Goal: Task Accomplishment & Management: Manage account settings

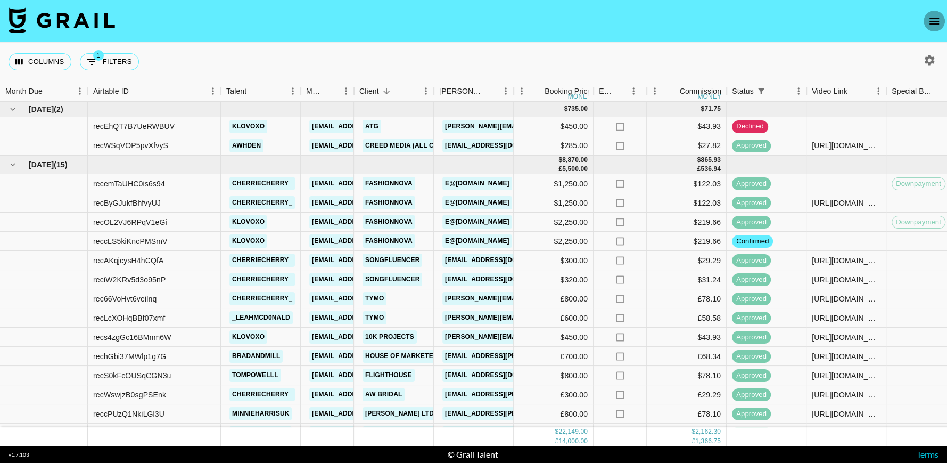
click at [932, 13] on button "open drawer" at bounding box center [934, 21] width 21 height 21
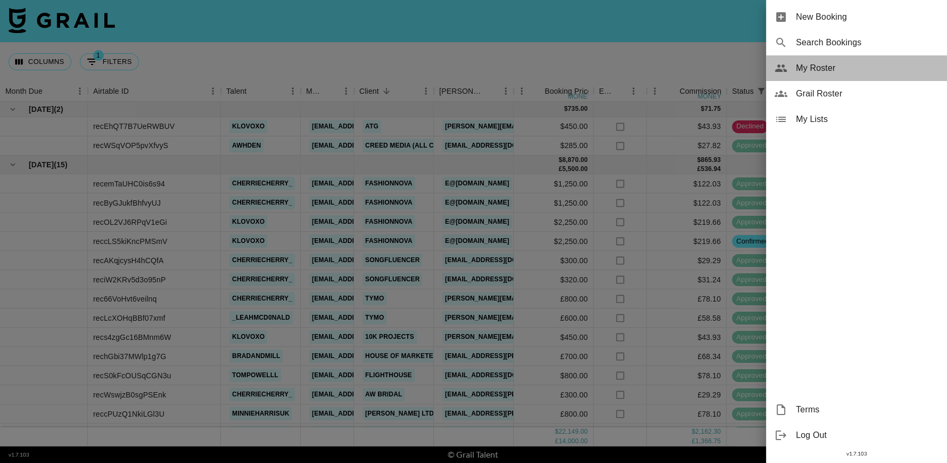
click at [807, 69] on span "My Roster" at bounding box center [867, 68] width 143 height 13
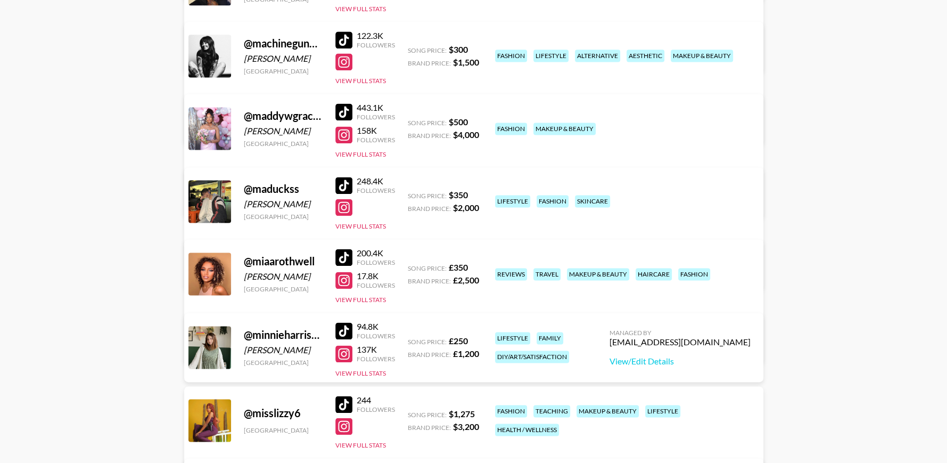
scroll to position [1425, 0]
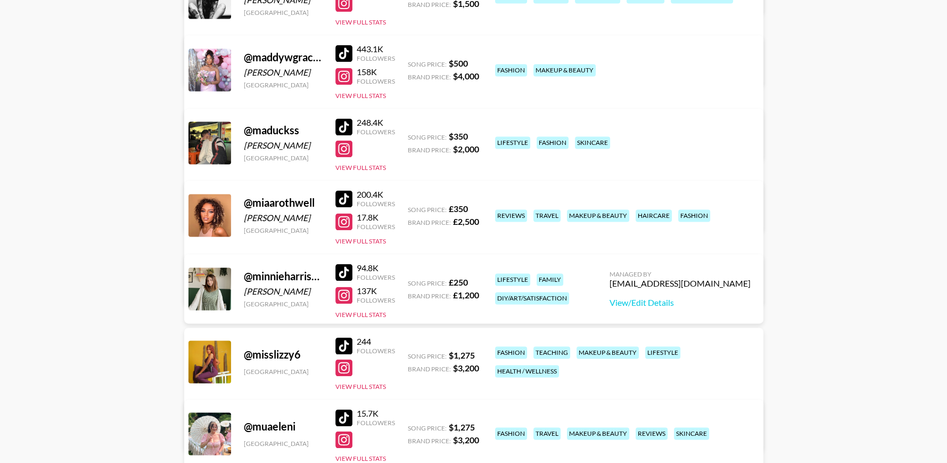
click at [411, 281] on link "View/Edit Details" at bounding box center [307, 286] width 208 height 11
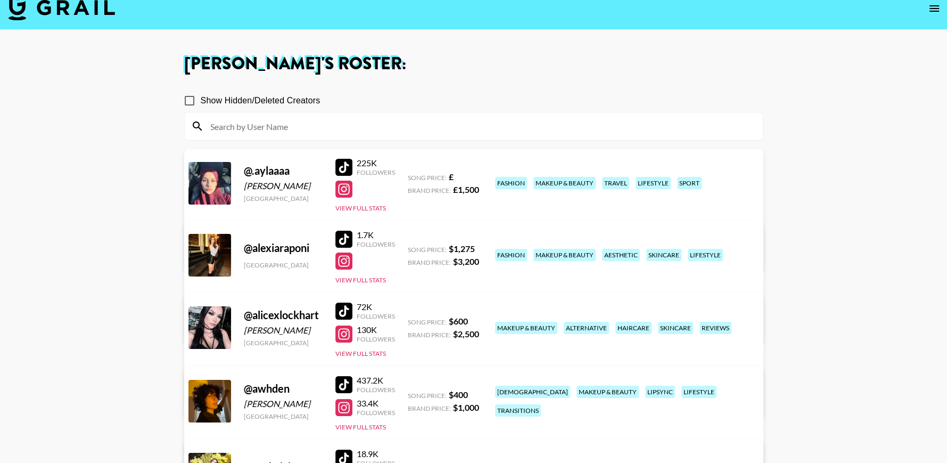
scroll to position [12, 0]
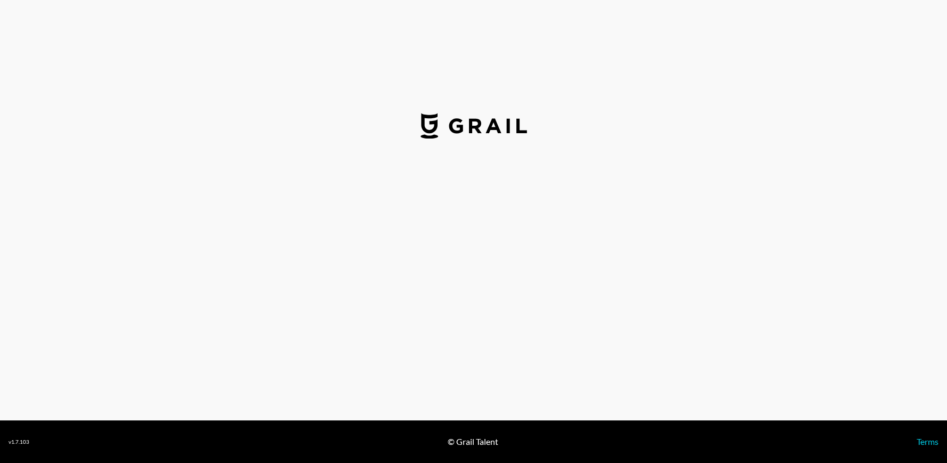
select select "GBP"
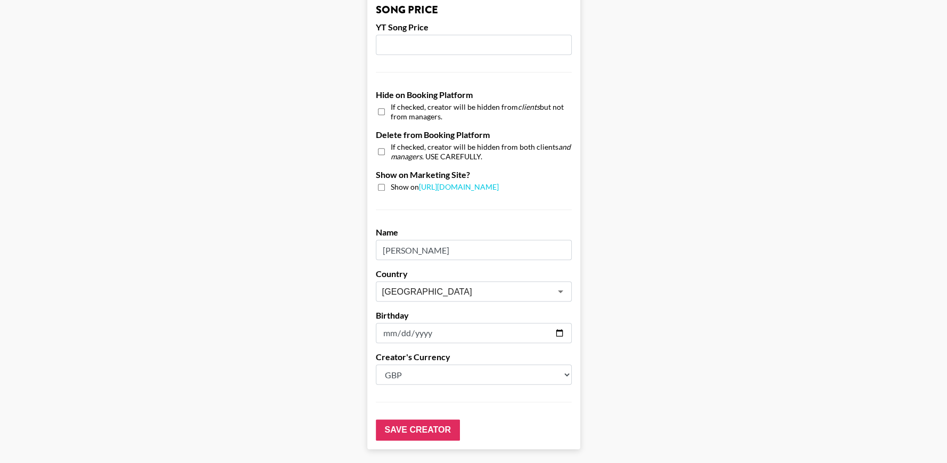
scroll to position [980, 0]
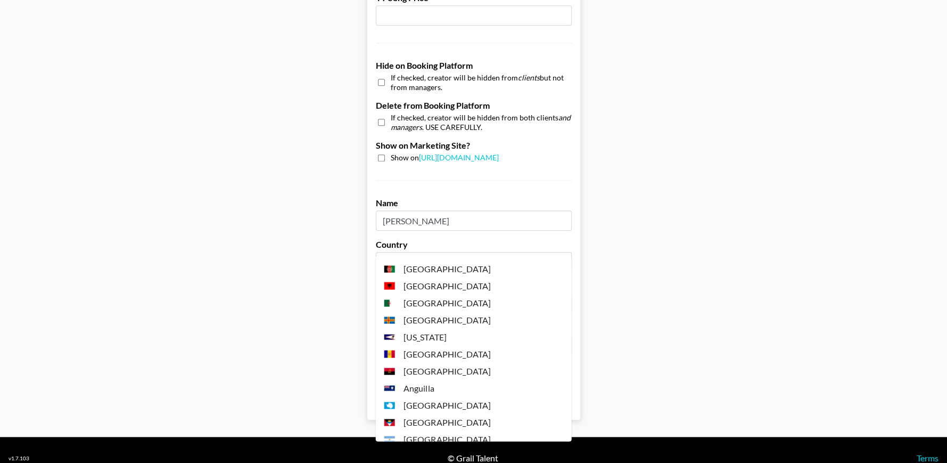
click at [519, 256] on input "[GEOGRAPHIC_DATA]" at bounding box center [459, 262] width 155 height 12
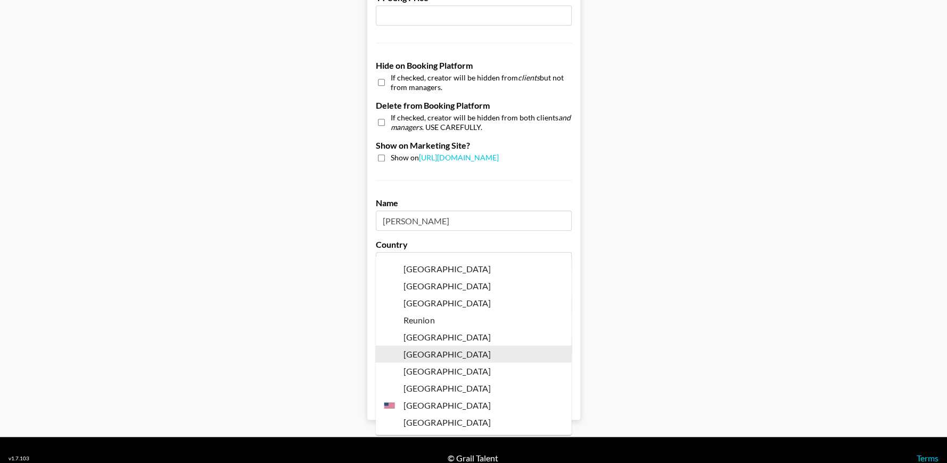
scroll to position [0, 0]
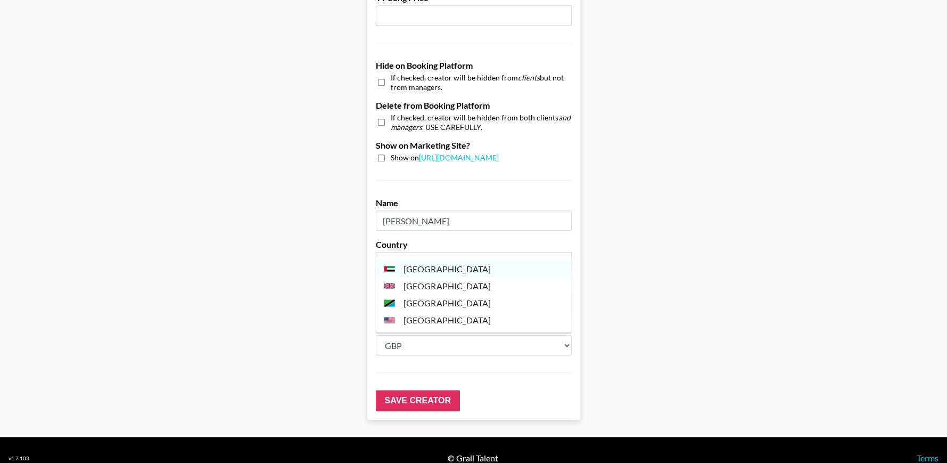
click at [481, 290] on li "[GEOGRAPHIC_DATA]" at bounding box center [474, 285] width 196 height 17
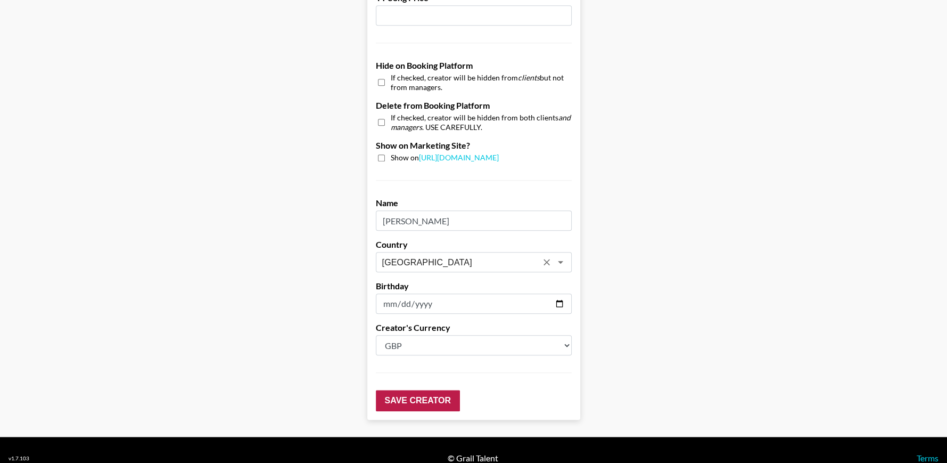
type input "[GEOGRAPHIC_DATA]"
click at [423, 390] on input "Save Creator" at bounding box center [418, 400] width 84 height 21
click at [432, 390] on input "Save Creator" at bounding box center [418, 400] width 84 height 21
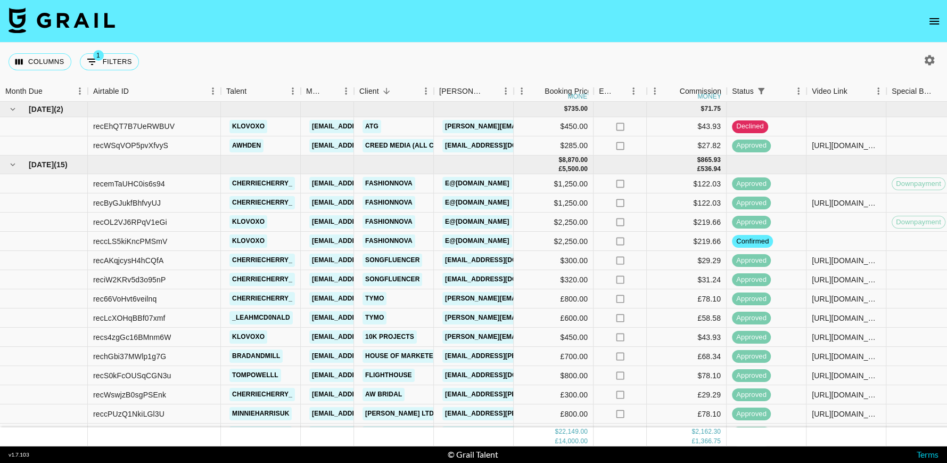
click at [938, 18] on icon "open drawer" at bounding box center [935, 21] width 10 height 6
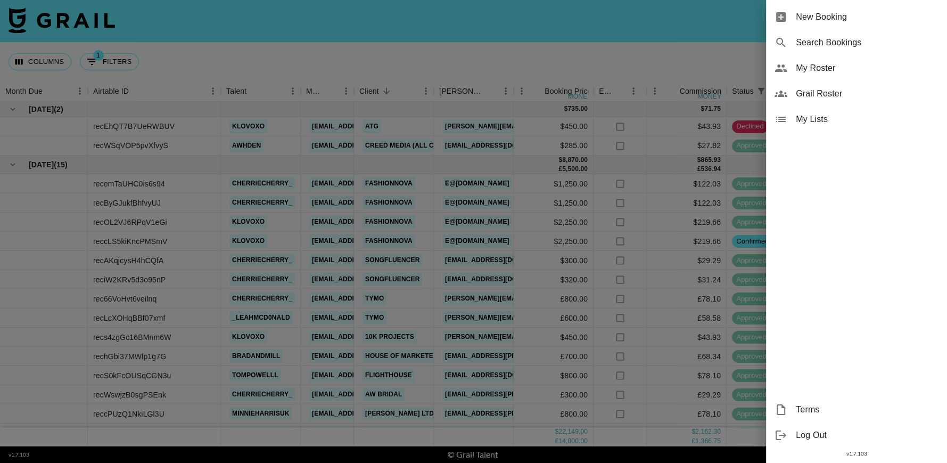
click at [815, 85] on div "Grail Roster" at bounding box center [856, 94] width 181 height 26
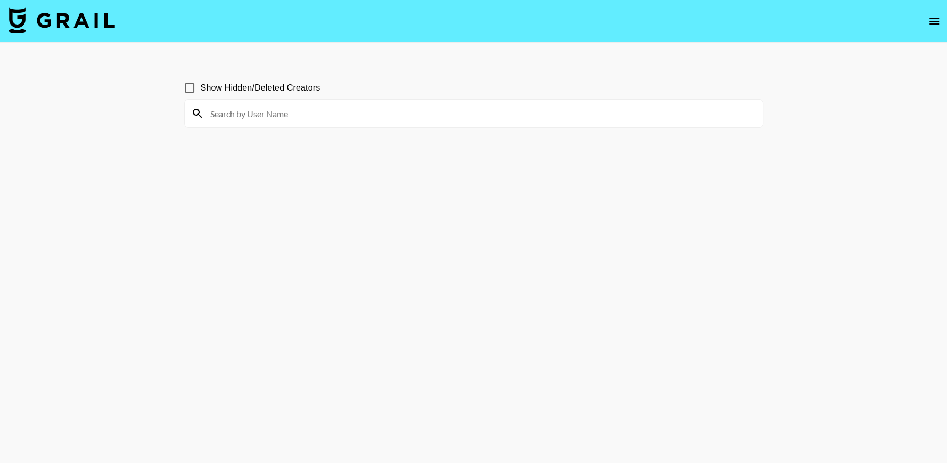
click at [424, 112] on input at bounding box center [480, 113] width 553 height 17
type input "toleana"
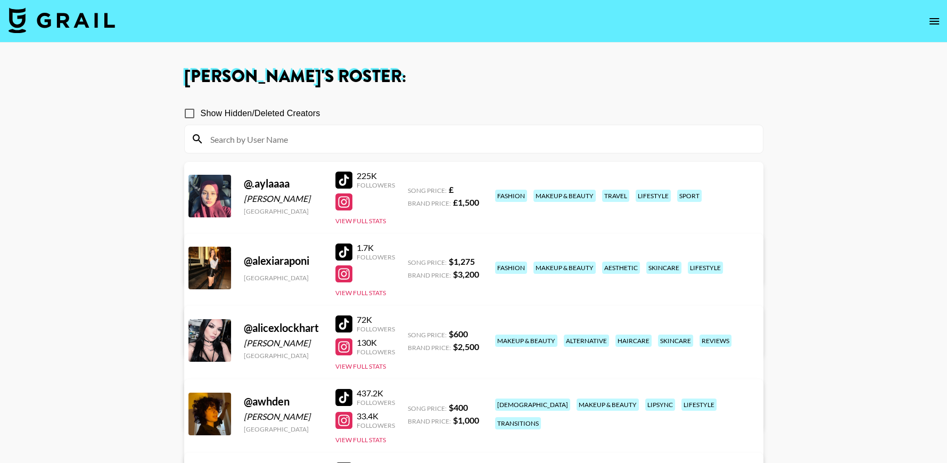
click at [940, 15] on icon "open drawer" at bounding box center [934, 21] width 13 height 13
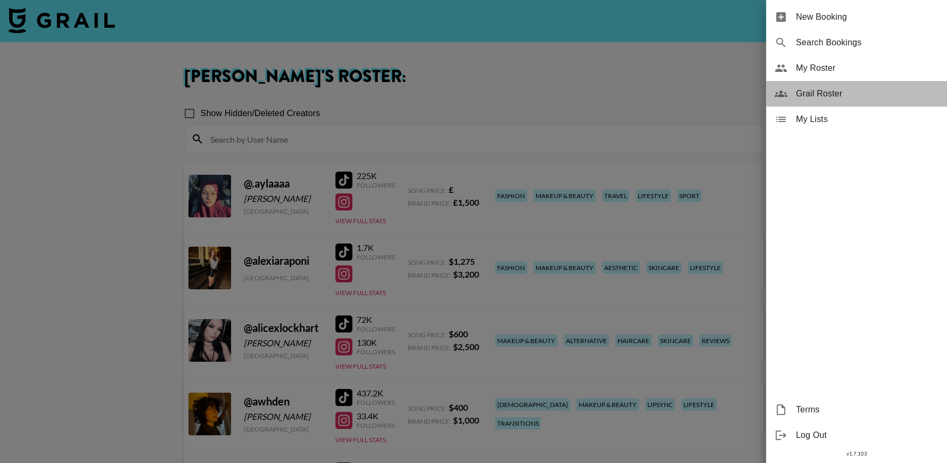
click at [809, 82] on div "Grail Roster" at bounding box center [856, 94] width 181 height 26
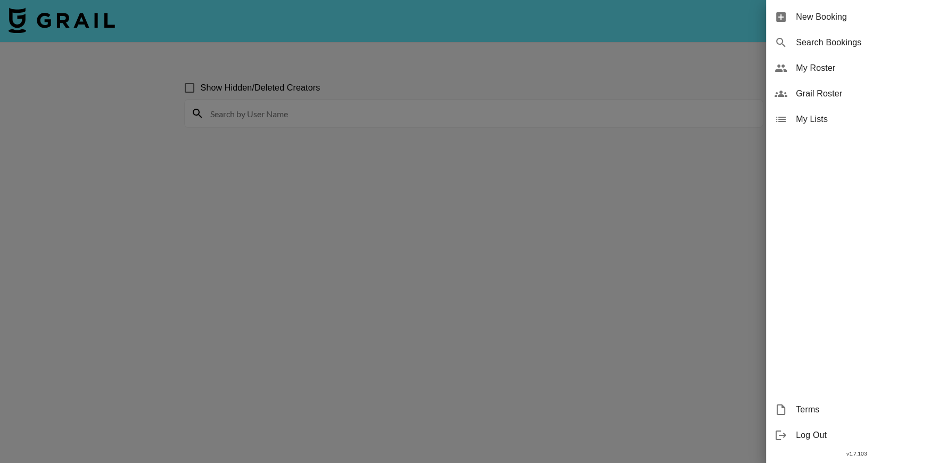
click at [387, 112] on div at bounding box center [473, 231] width 947 height 463
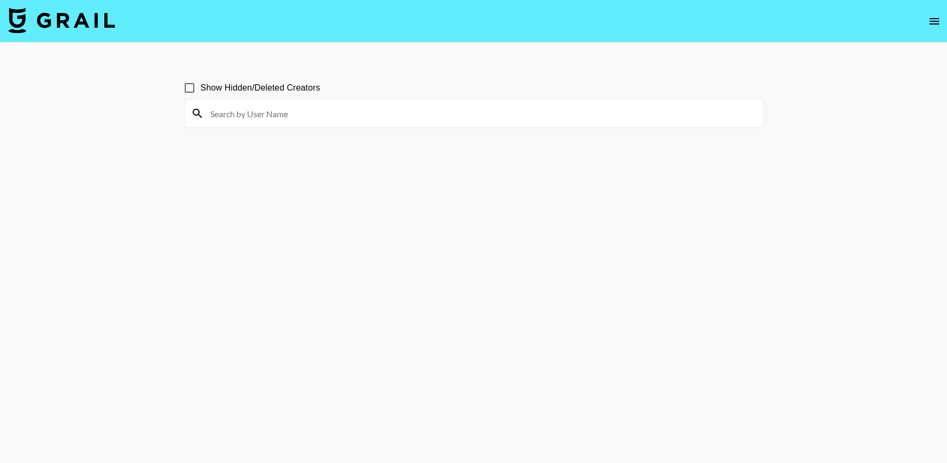
click at [387, 112] on input at bounding box center [480, 113] width 553 height 17
click at [381, 111] on input "surprisingly" at bounding box center [480, 113] width 553 height 17
type input "surprisingly"
click at [240, 115] on input "surprisingly" at bounding box center [480, 113] width 553 height 17
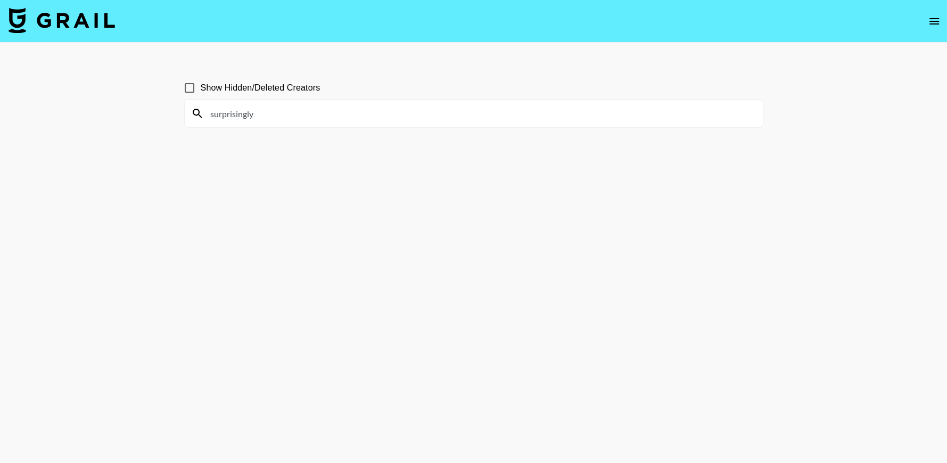
click at [240, 115] on input "surprisingly" at bounding box center [480, 113] width 553 height 17
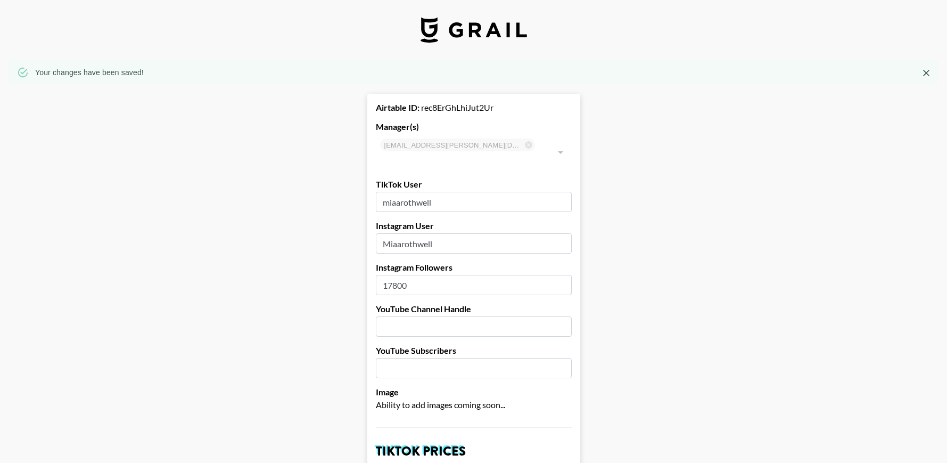
select select "GBP"
